Goal: Navigation & Orientation: Find specific page/section

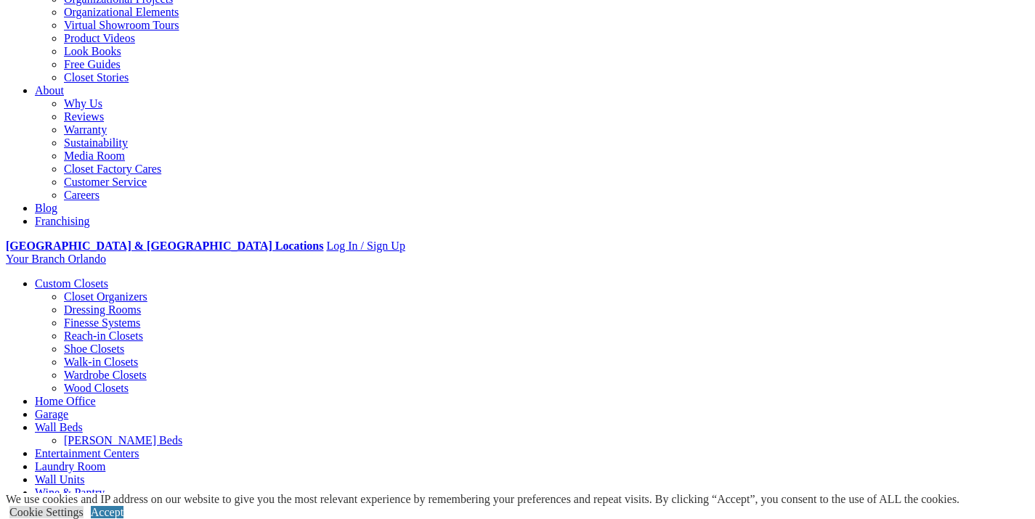
scroll to position [336, 0]
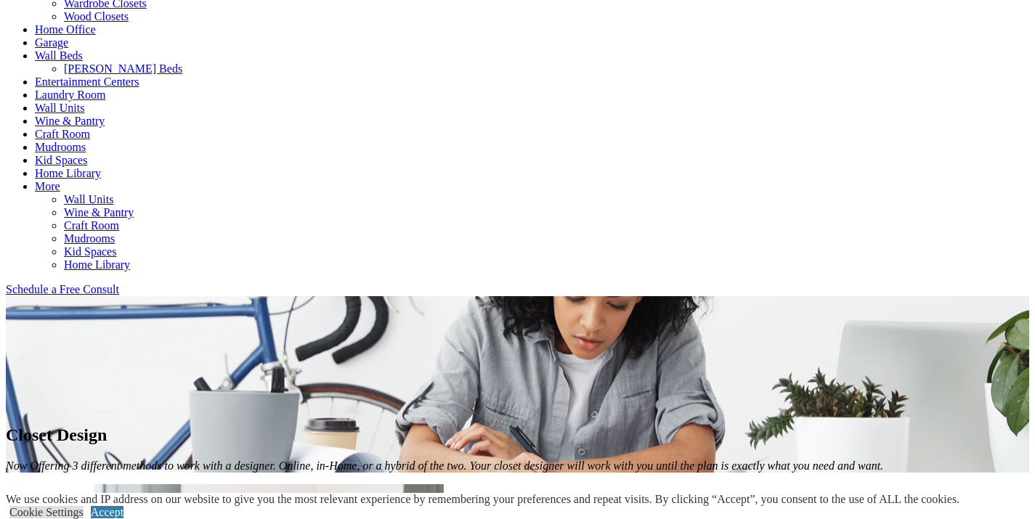
scroll to position [693, 0]
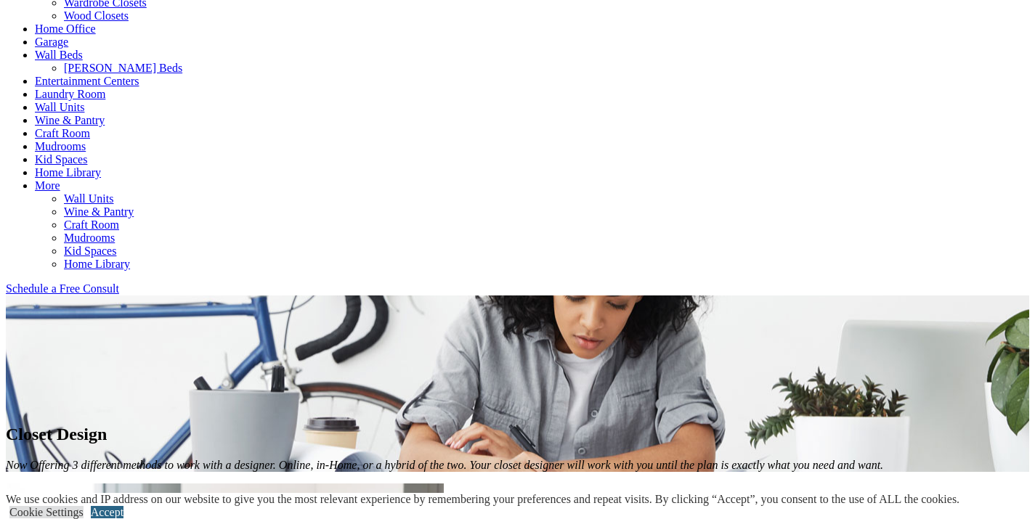
click at [123, 506] on link "Accept" at bounding box center [107, 512] width 33 height 12
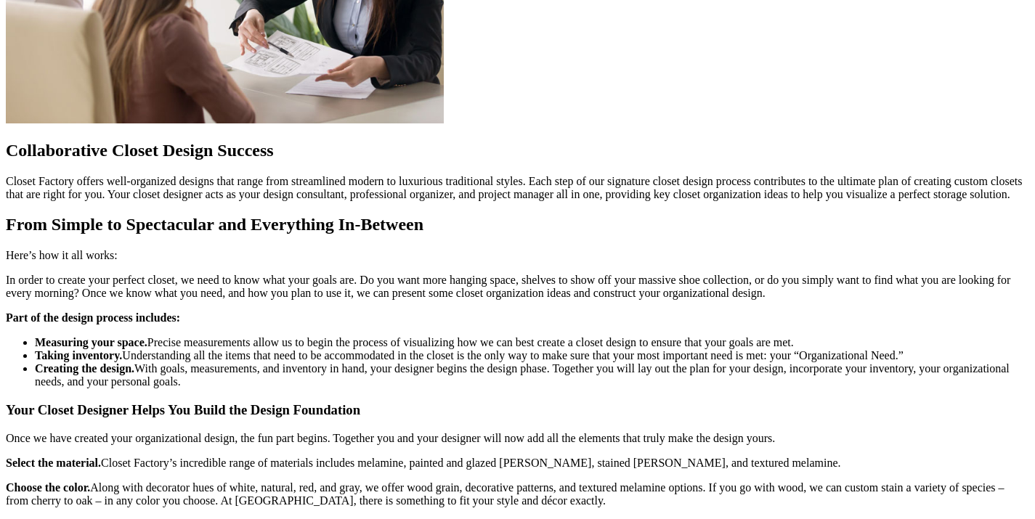
scroll to position [1356, 0]
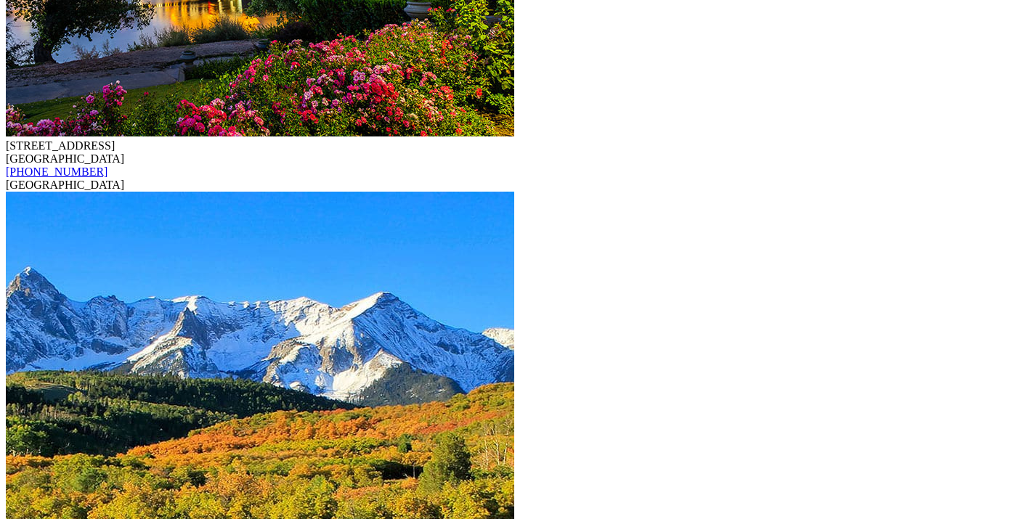
scroll to position [4060, 0]
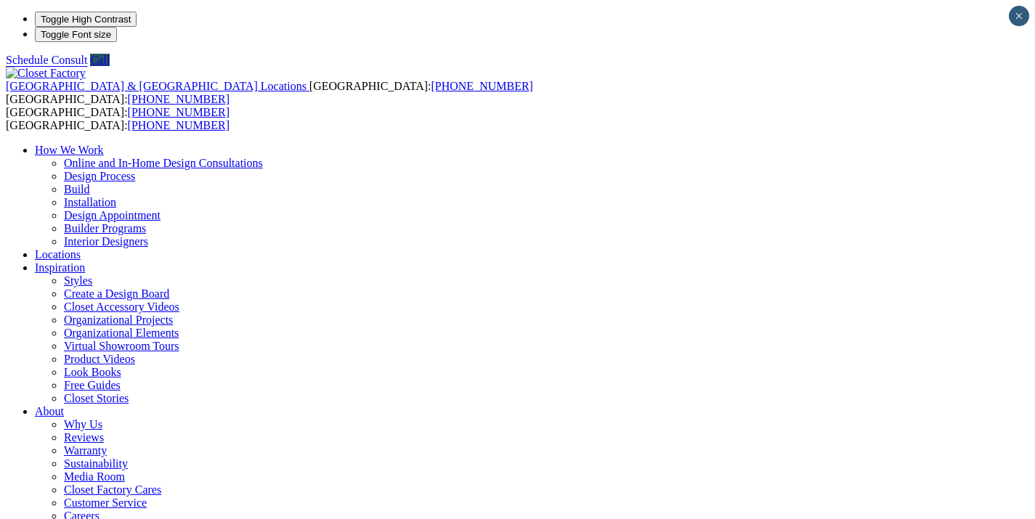
drag, startPoint x: 332, startPoint y: 235, endPoint x: 570, endPoint y: 236, distance: 238.1
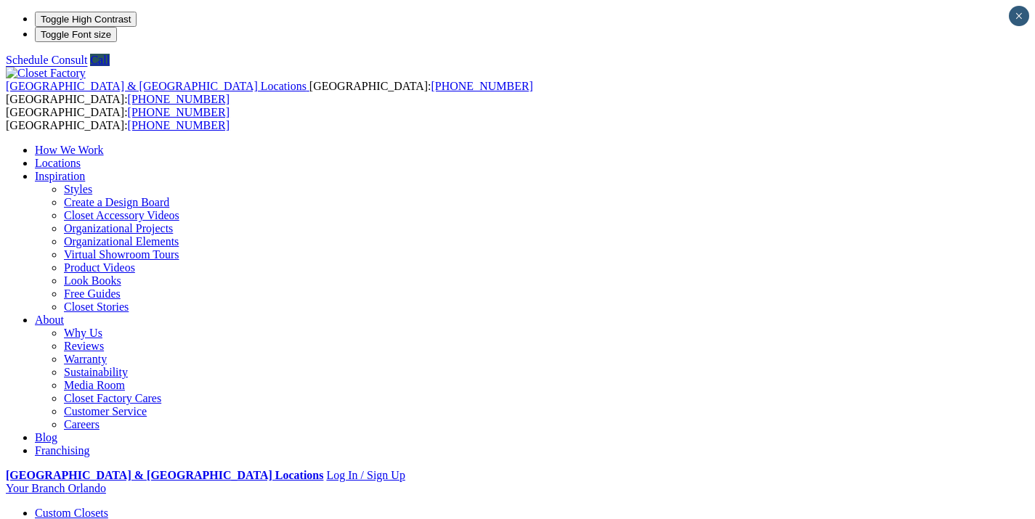
click at [72, 518] on link "Closet Organizers" at bounding box center [105, 526] width 83 height 12
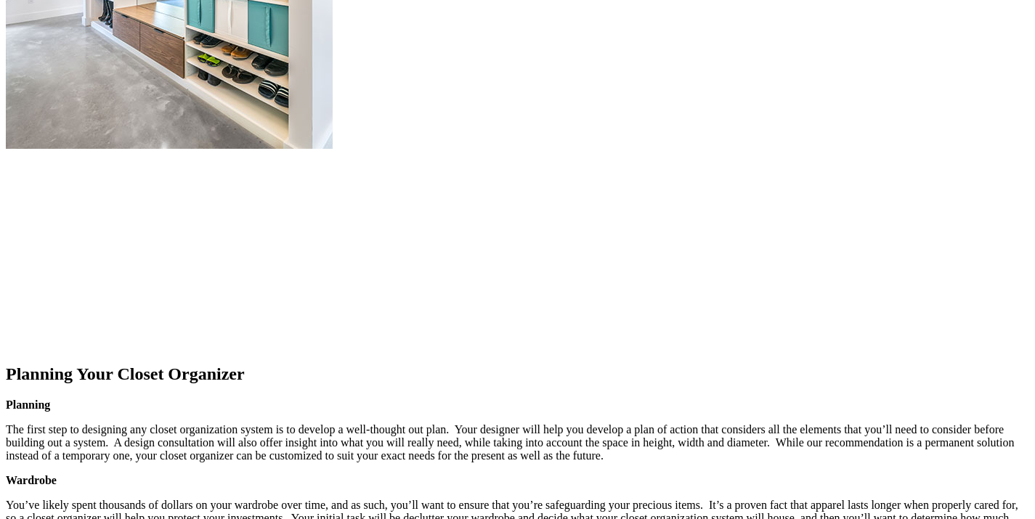
scroll to position [1649, 0]
